Goal: Register for event/course

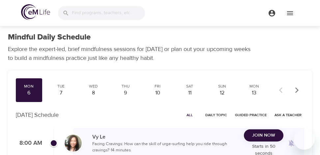
scroll to position [66, 0]
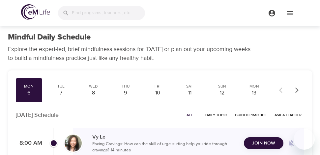
scroll to position [66, 0]
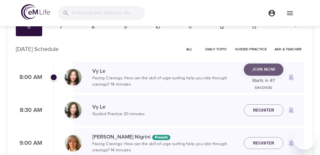
click at [263, 70] on span "Join Now" at bounding box center [263, 70] width 23 height 8
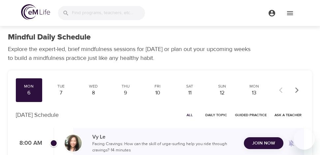
scroll to position [66, 0]
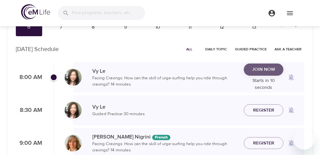
click at [265, 74] on button "Join Now" at bounding box center [264, 70] width 40 height 12
